Goal: Find specific page/section: Find specific page/section

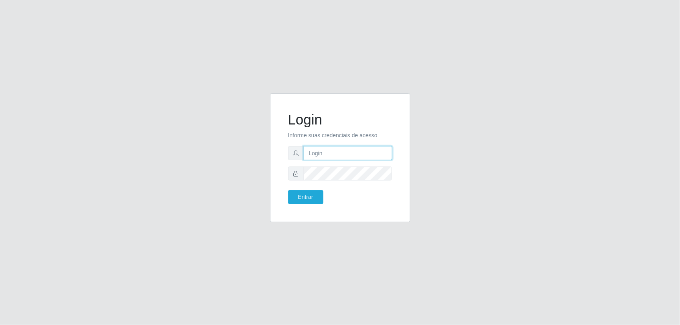
click at [346, 154] on input "text" at bounding box center [348, 153] width 89 height 14
type input "[PERSON_NAME][EMAIL_ADDRESS][PERSON_NAME][DOMAIN_NAME]"
click at [288, 190] on button "Entrar" at bounding box center [305, 197] width 35 height 14
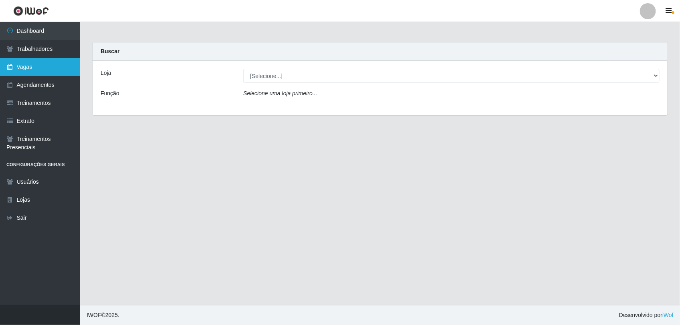
click at [26, 68] on link "Vagas" at bounding box center [40, 67] width 80 height 18
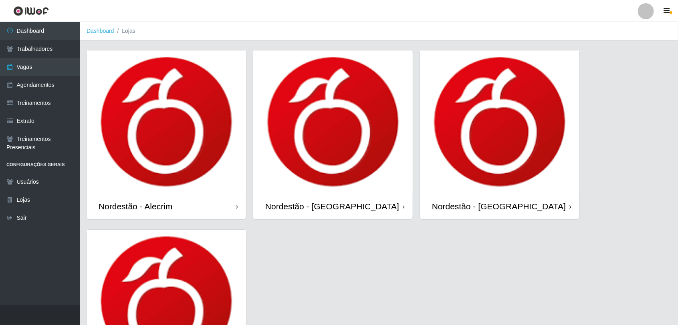
click at [189, 160] on img at bounding box center [166, 121] width 159 height 143
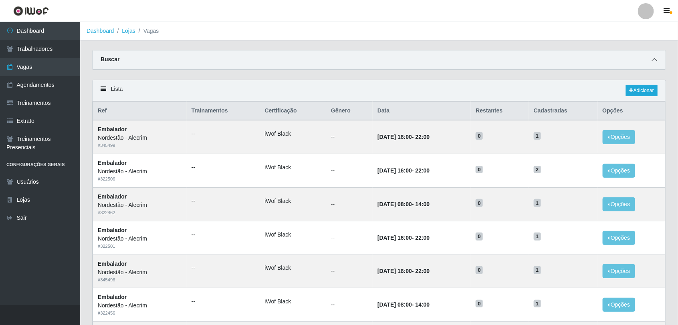
click at [654, 60] on icon at bounding box center [655, 60] width 6 height 6
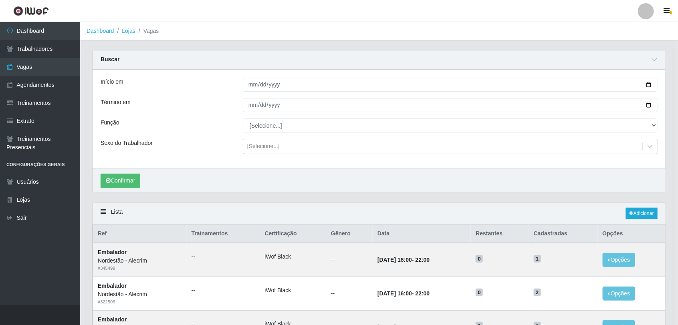
click at [144, 231] on th "Ref" at bounding box center [140, 234] width 94 height 19
drag, startPoint x: 142, startPoint y: 231, endPoint x: 149, endPoint y: 234, distance: 7.0
